Goal: Navigation & Orientation: Find specific page/section

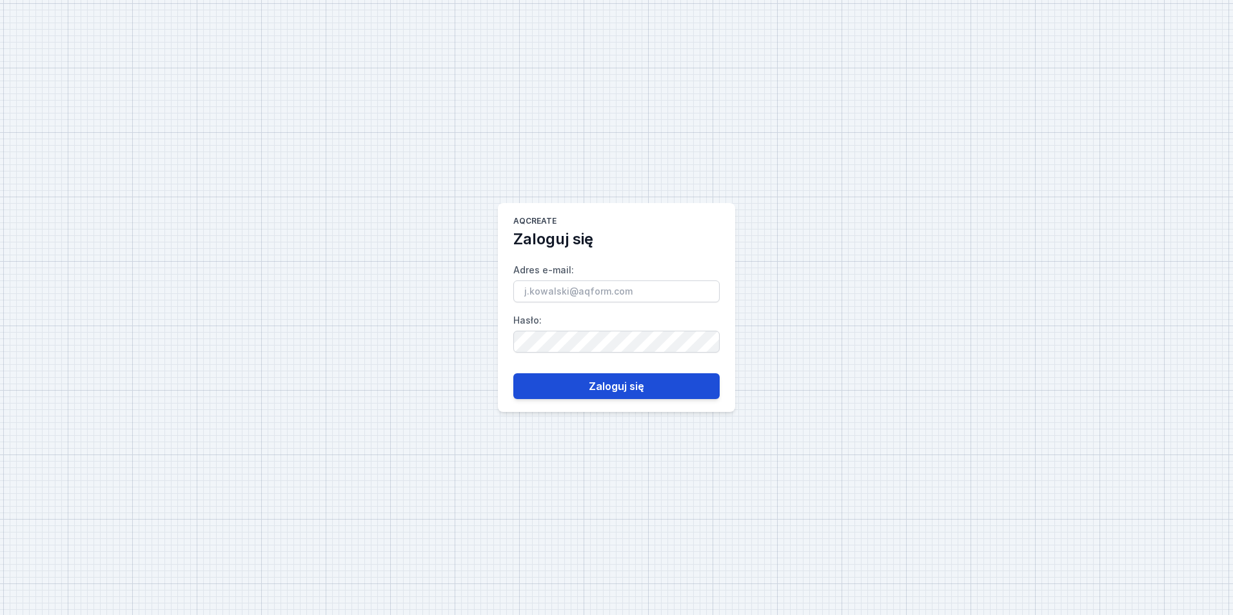
type input "[EMAIL_ADDRESS][PERSON_NAME][DOMAIN_NAME]"
click at [621, 375] on button "Zaloguj się" at bounding box center [616, 386] width 206 height 26
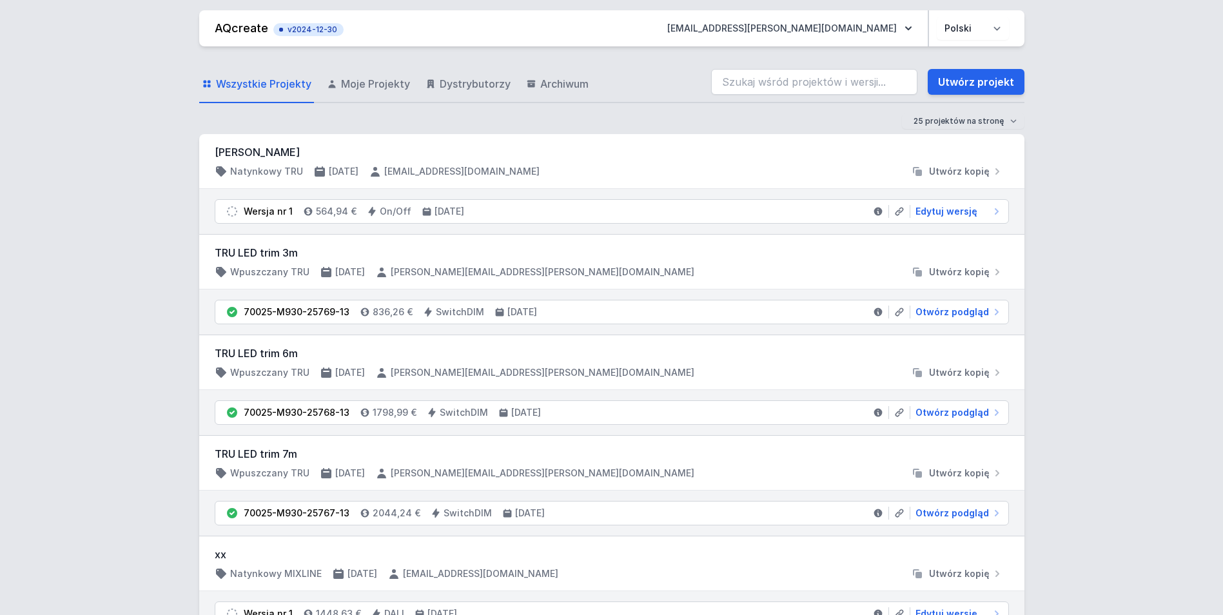
click at [593, 391] on div "70025-M930-25768-13 1798,99 € SwitchDIM [DATE] Otwórz podgląd" at bounding box center [611, 412] width 825 height 45
click at [208, 18] on nav "AQcreate v2024-12-30 [EMAIL_ADDRESS][PERSON_NAME][DOMAIN_NAME] Polski English" at bounding box center [611, 28] width 825 height 36
click at [219, 28] on link "AQcreate" at bounding box center [242, 28] width 54 height 14
click at [446, 79] on span "Dystrybutorzy" at bounding box center [475, 83] width 71 height 15
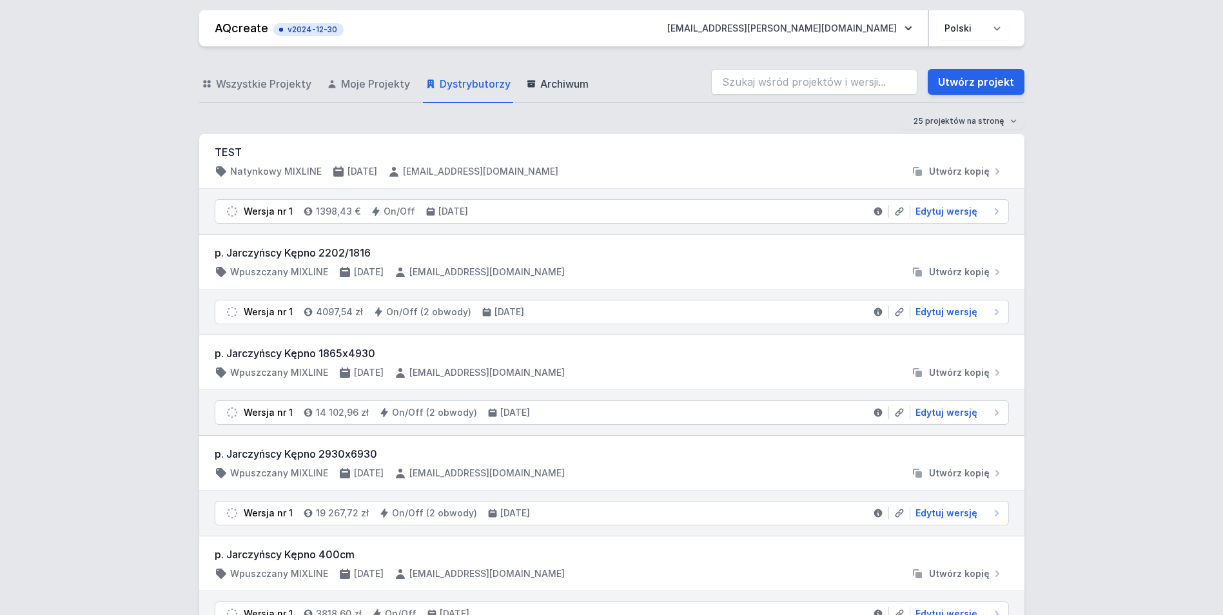
click at [553, 89] on span "Archiwum" at bounding box center [564, 83] width 48 height 15
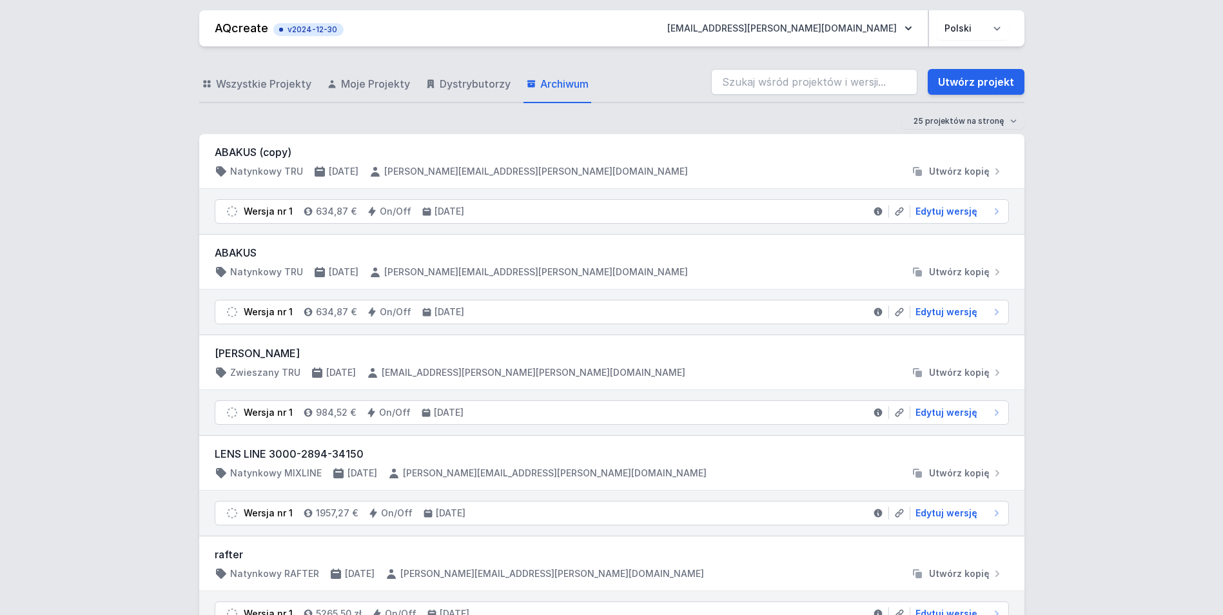
click at [268, 82] on span "Wszystkie Projekty" at bounding box center [263, 83] width 95 height 15
